Goal: Transaction & Acquisition: Purchase product/service

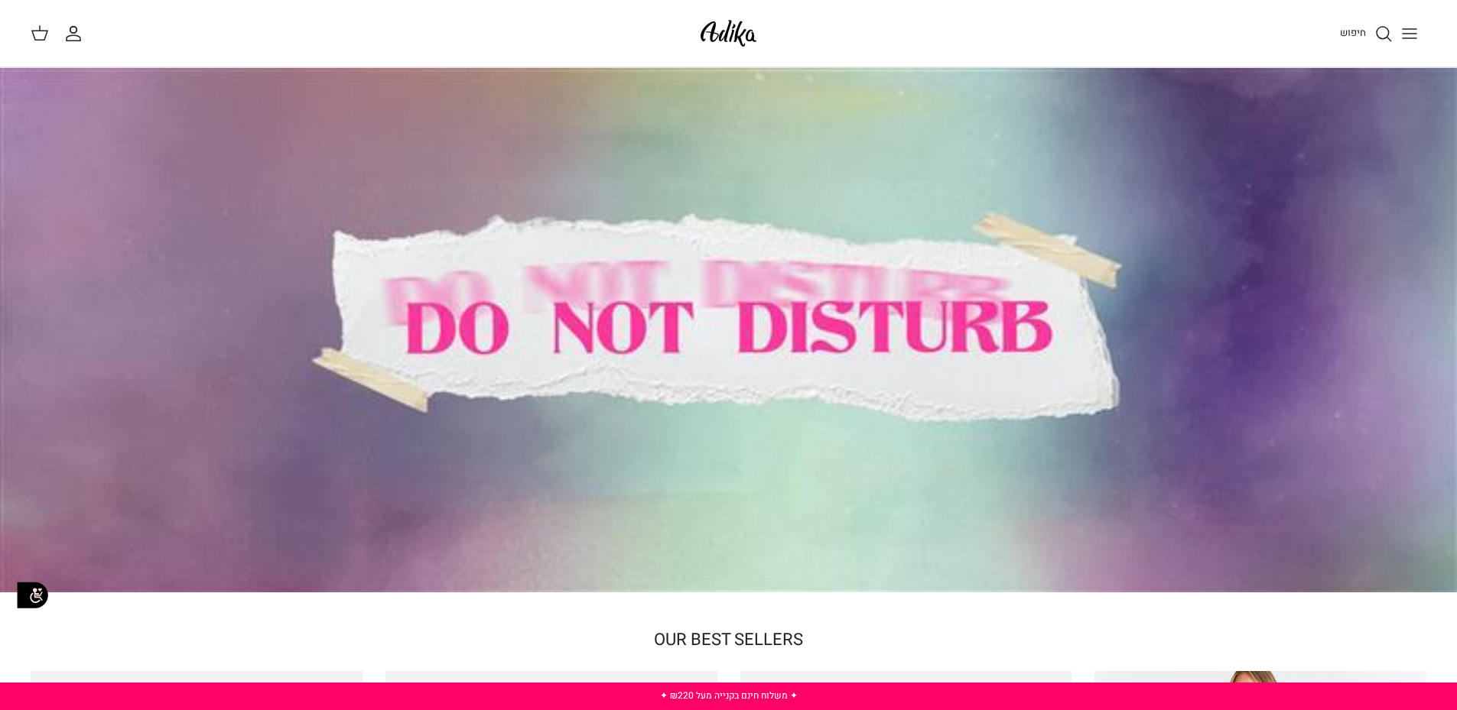
click at [1353, 32] on span "חיפוש" at bounding box center [1353, 32] width 26 height 15
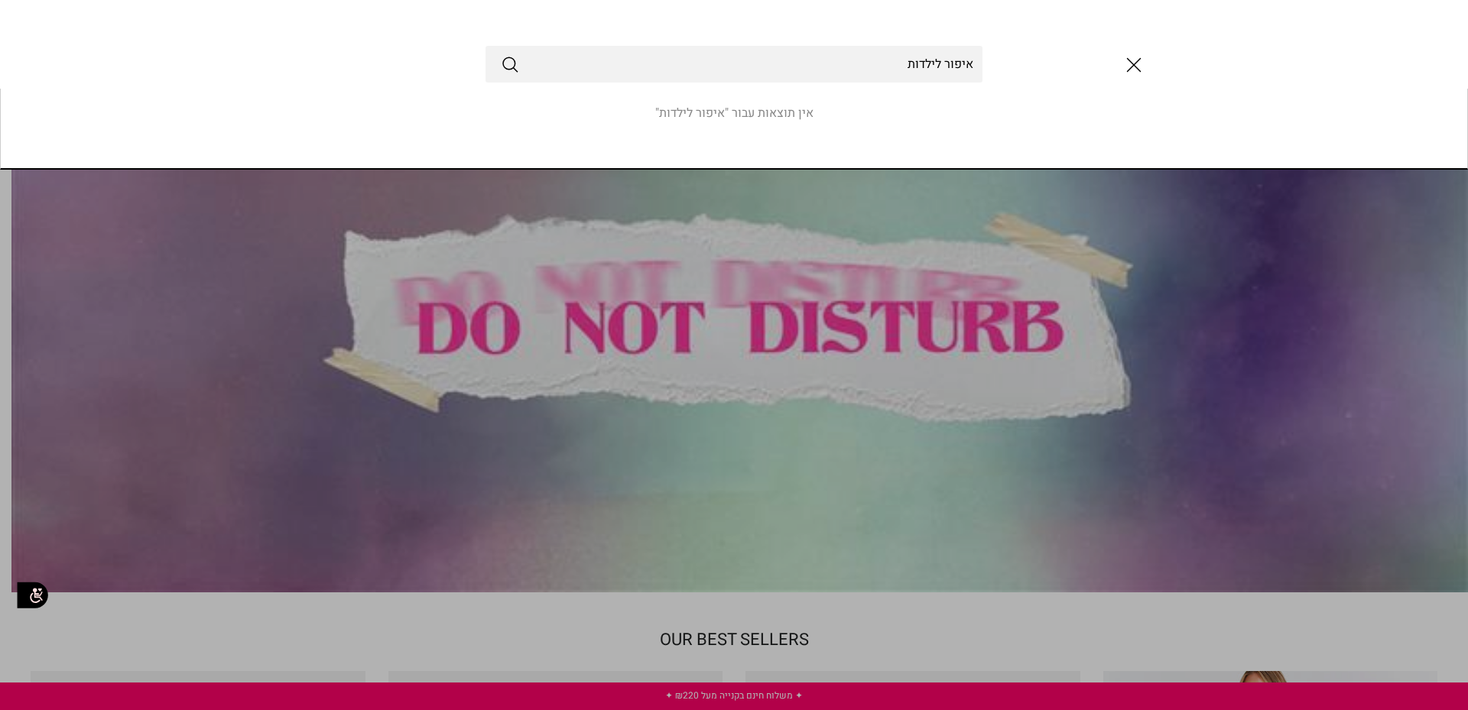
type input "איפור לילדות"
click at [501, 54] on button "Submit" at bounding box center [510, 64] width 18 height 20
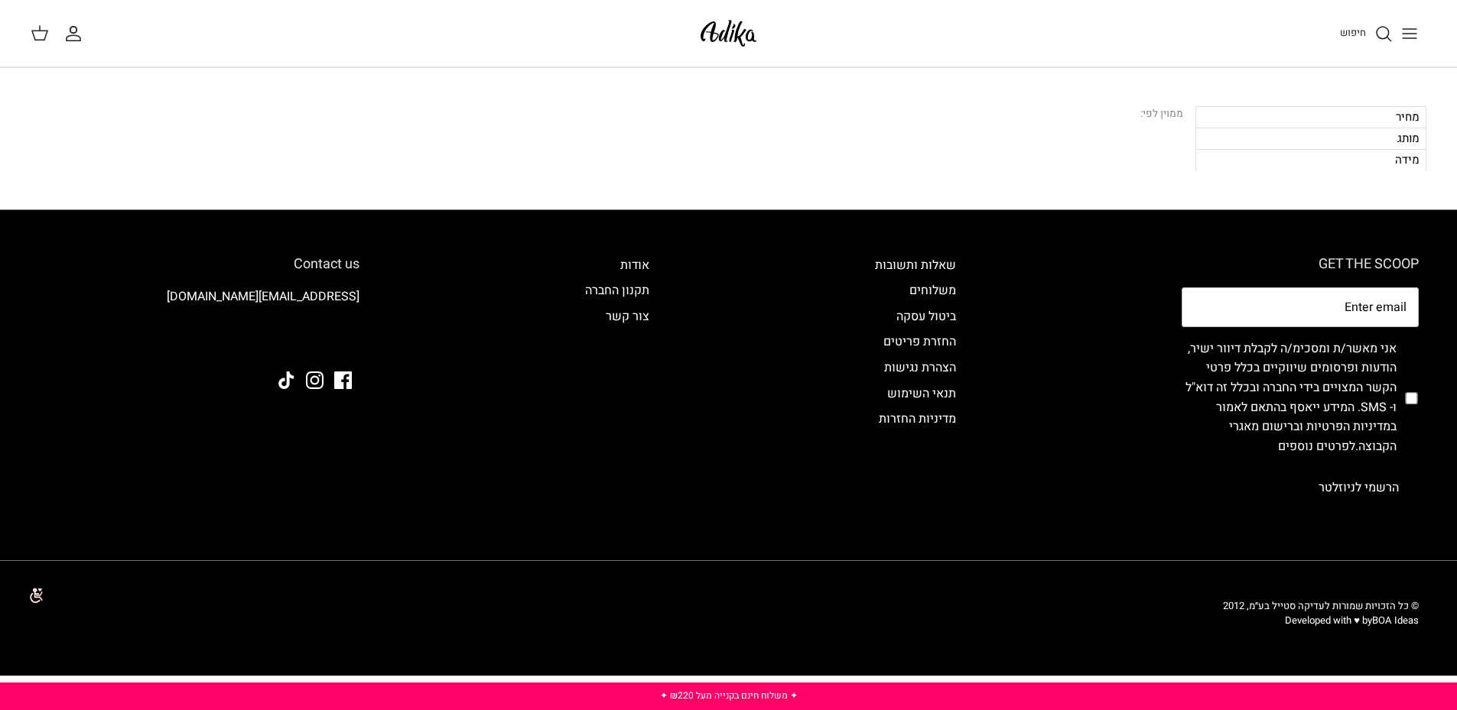
click at [1407, 38] on line "Toggle menu" at bounding box center [1410, 38] width 14 height 0
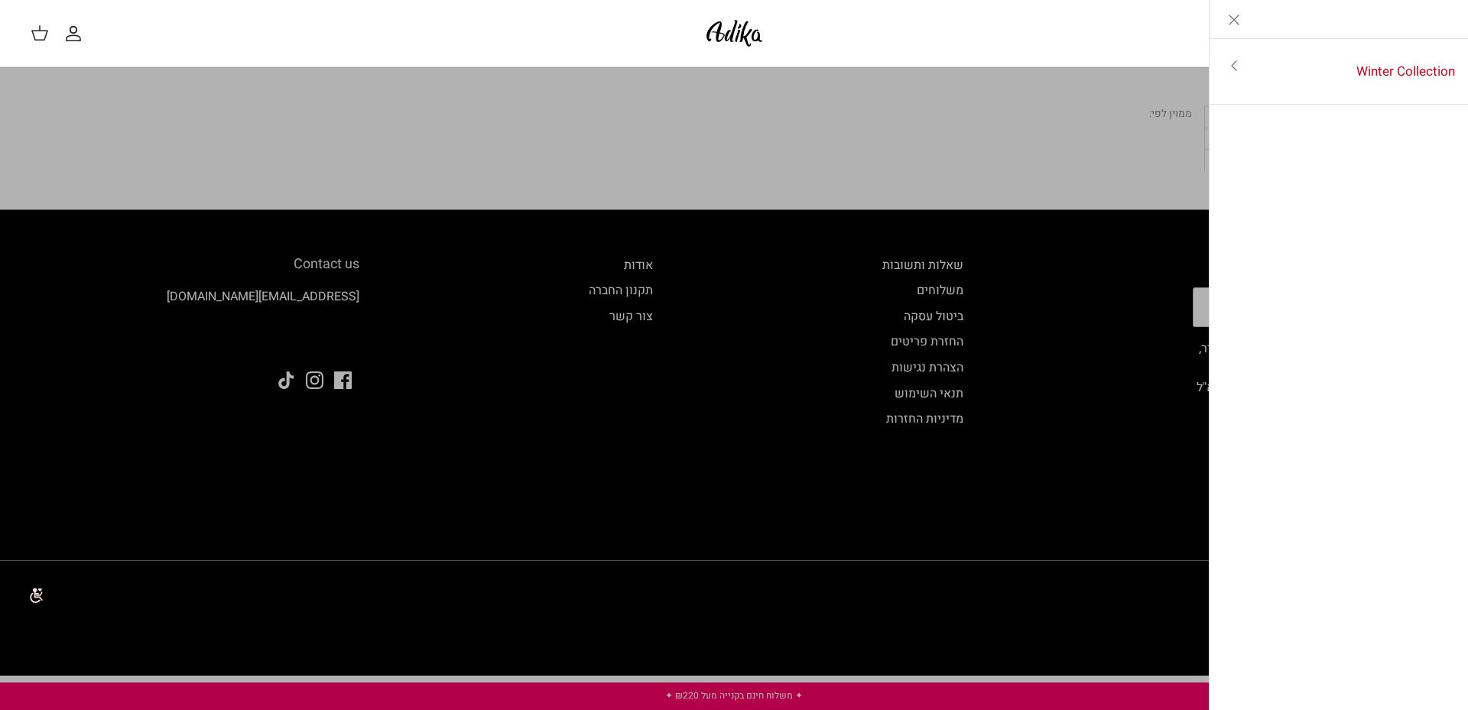
click at [1235, 22] on icon "Close" at bounding box center [1234, 20] width 18 height 18
